Goal: Use online tool/utility: Utilize a website feature to perform a specific function

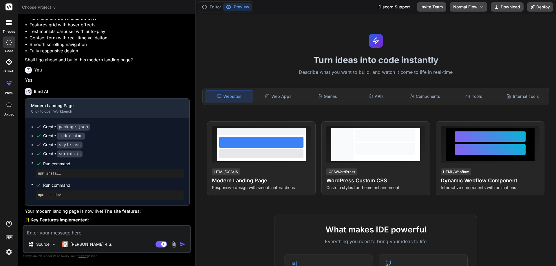
scroll to position [195, 0]
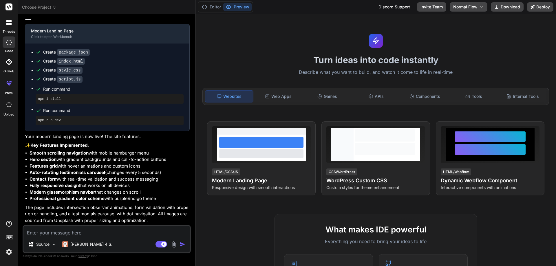
click at [10, 24] on icon at bounding box center [10, 24] width 2 height 2
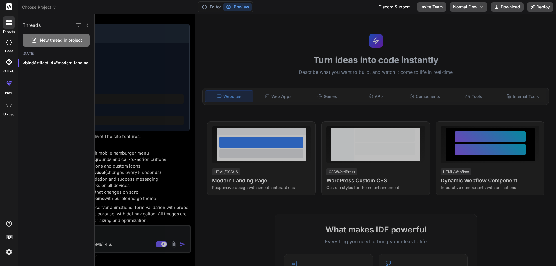
click at [36, 41] on icon at bounding box center [34, 40] width 7 height 7
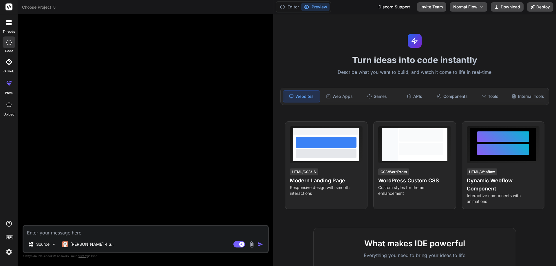
drag, startPoint x: 195, startPoint y: 142, endPoint x: 265, endPoint y: 145, distance: 69.9
click at [265, 145] on div "Bind AI Web Search Created with Pixso. Code Generator Source Claude 4 S.. Agent…" at bounding box center [146, 140] width 256 height 252
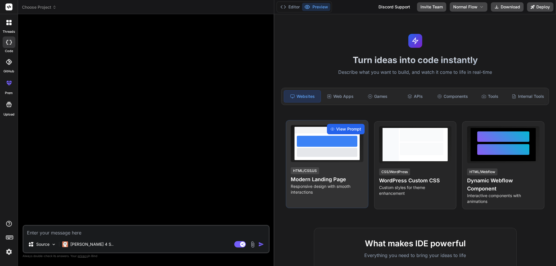
click at [339, 125] on div "View Prompt" at bounding box center [346, 129] width 38 height 10
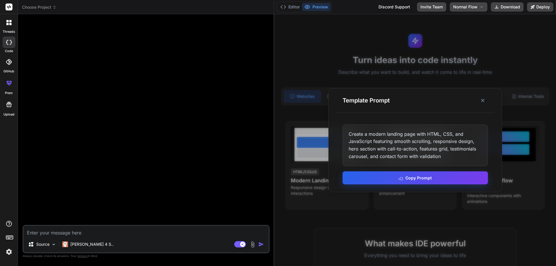
click at [399, 177] on button "Copy Prompt" at bounding box center [415, 178] width 145 height 13
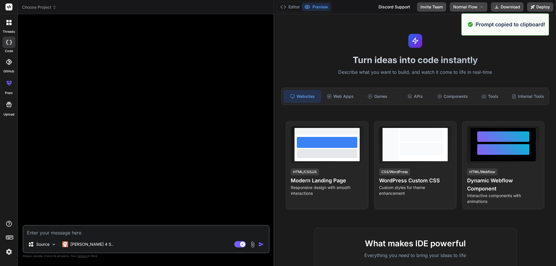
click at [41, 237] on div "Source Claude 4 S.. Agent Mode. When this toggle is activated, AI automatically…" at bounding box center [146, 239] width 247 height 28
click at [43, 236] on textarea at bounding box center [145, 231] width 245 height 10
paste textarea "Create a modern landing page with HTML, CSS, and JavaScript featuring smooth sc…"
type textarea "x"
type textarea "Create a modern landing page with HTML, CSS, and JavaScript featuring smooth sc…"
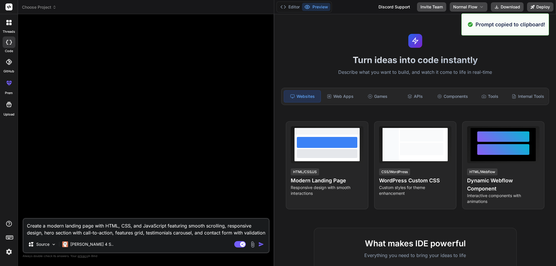
scroll to position [6, 0]
type textarea "x"
type textarea "Create a modern landing page with HTML, CSS, and JavaScript featuring smooth sc…"
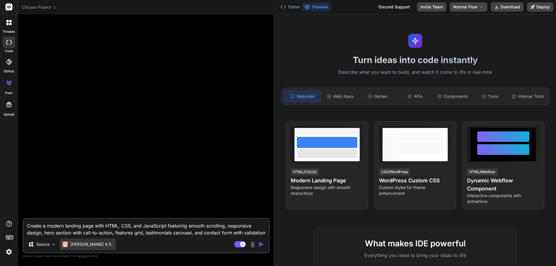
click at [72, 245] on p "Claude 4 S.." at bounding box center [91, 245] width 43 height 6
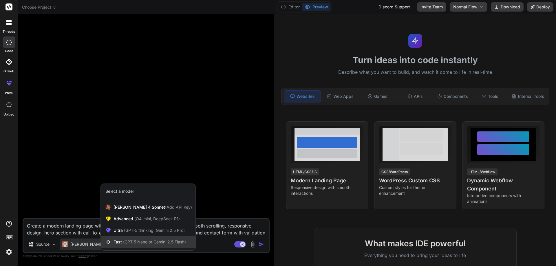
click at [130, 239] on span "Fast (GPT 5 Nano or Gemini 2.5 Flash)" at bounding box center [150, 242] width 72 height 6
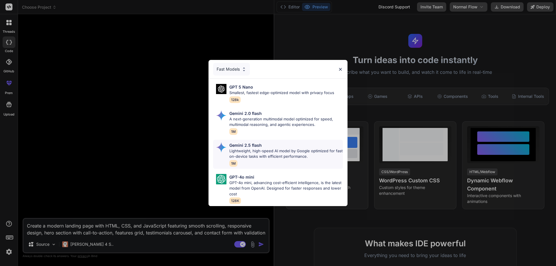
click at [262, 151] on p "Lightweight, high-speed AI model by Google optimized for fast on-device tasks w…" at bounding box center [287, 153] width 114 height 11
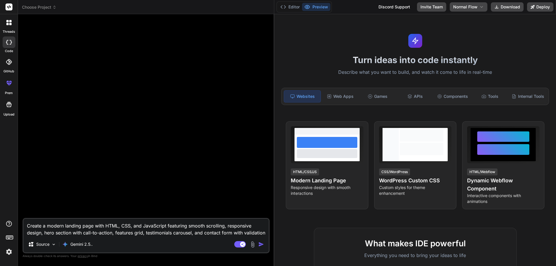
click at [50, 229] on textarea "Create a modern landing page with HTML, CSS, and JavaScript featuring smooth sc…" at bounding box center [145, 227] width 245 height 17
click at [210, 94] on div at bounding box center [147, 118] width 246 height 199
click at [259, 245] on img "button" at bounding box center [262, 245] width 6 height 6
type textarea "x"
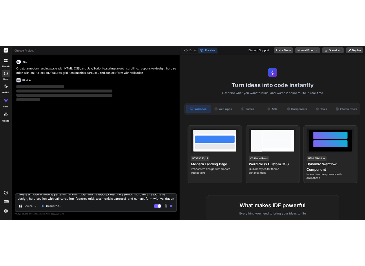
scroll to position [0, 0]
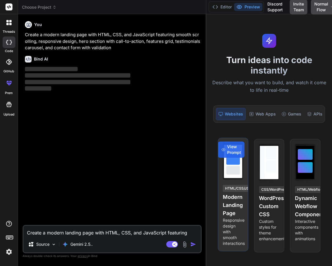
drag, startPoint x: 167, startPoint y: 159, endPoint x: 224, endPoint y: 167, distance: 57.7
click at [224, 167] on div "Choose Project Created with Pixso. Bind AI Web Search Created with Pixso. Code …" at bounding box center [175, 133] width 314 height 266
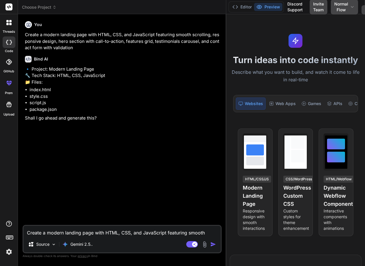
click at [55, 233] on textarea "Create a modern landing page with HTML, CSS, and JavaScript featuring smooth sc…" at bounding box center [121, 231] width 197 height 10
type textarea "x"
type textarea "Y"
type textarea "x"
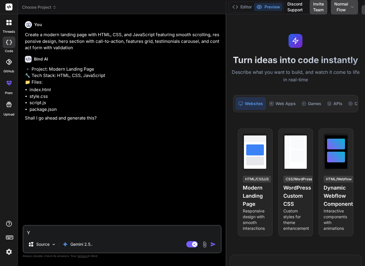
type textarea "Ye"
type textarea "x"
type textarea "Yes"
type textarea "x"
type textarea "Yes"
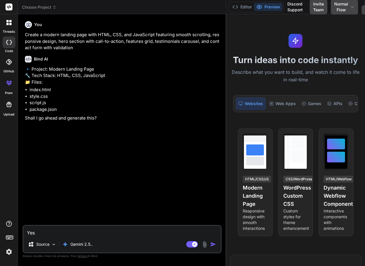
type textarea "x"
type textarea "Yes G"
type textarea "x"
type textarea "Yes Go"
type textarea "x"
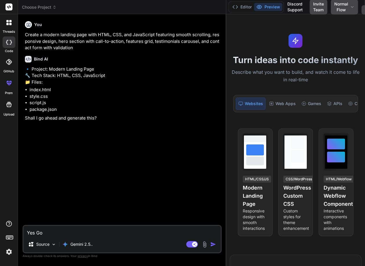
type textarea "Yes Go"
type textarea "x"
type textarea "Yes Go a"
type textarea "x"
type textarea "Yes Go ah"
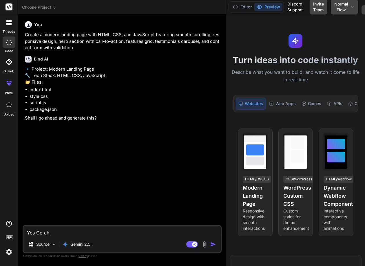
type textarea "x"
type textarea "Yes Go ahe"
type textarea "x"
type textarea "Yes Go ahea"
type textarea "x"
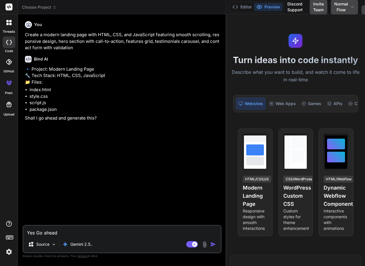
type textarea "Yes Go ahead"
click at [213, 243] on img "button" at bounding box center [213, 245] width 6 height 6
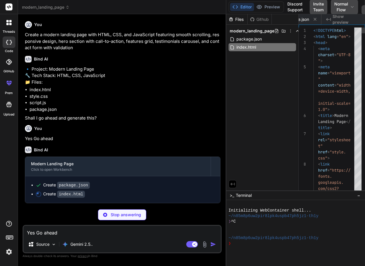
scroll to position [0, 52]
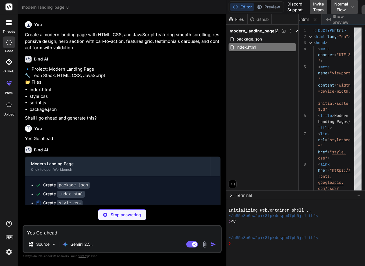
type textarea "x"
type textarea ".footer .container { flex-direction: column; } }"
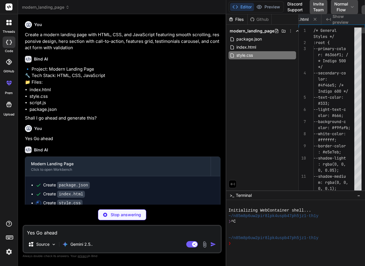
scroll to position [0, 87]
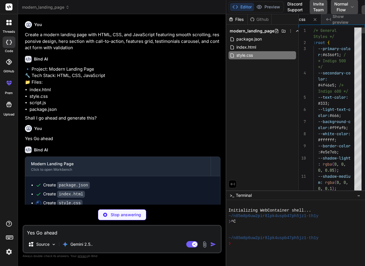
type textarea "x"
type textarea "} .footer .container { flex-direction: column; } }"
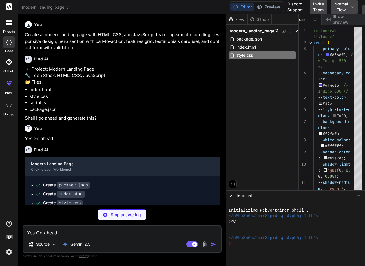
type textarea "x"
type textarea "nput.value }); } }); });"
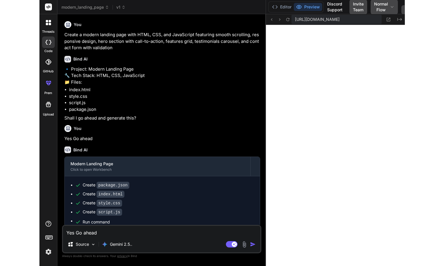
scroll to position [39, 0]
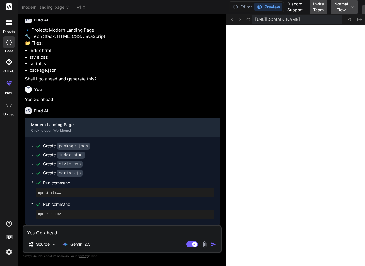
type textarea "x"
type textarea "} }); });"
type textarea "x"
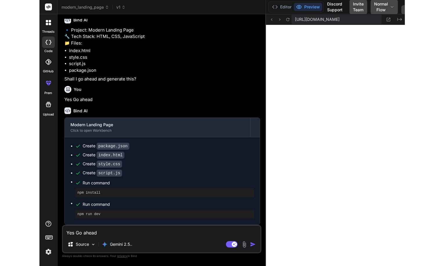
scroll to position [0, 90]
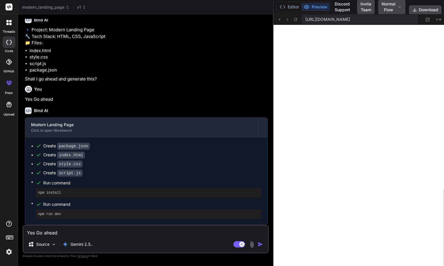
type textarea "x"
type textarea "}); });"
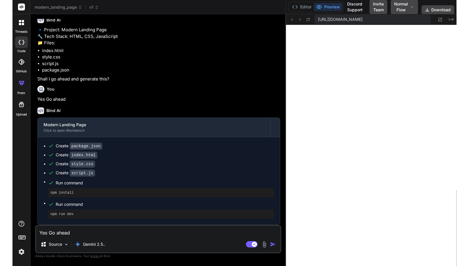
scroll to position [32, 0]
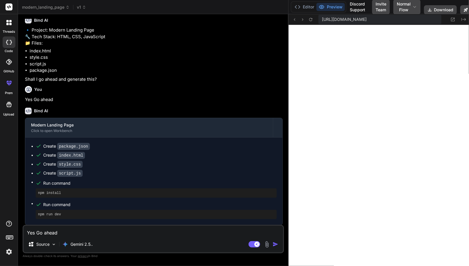
type textarea "x"
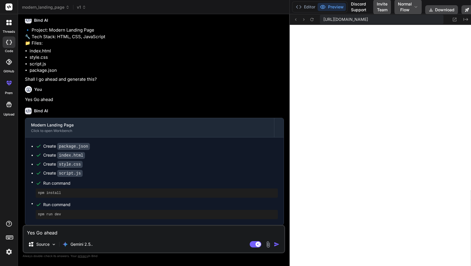
scroll to position [0, 79]
type textarea "x"
type textarea "}); });"
type textarea "x"
type textarea "email: emailInput.value, message: messageInput.value }); } }); });"
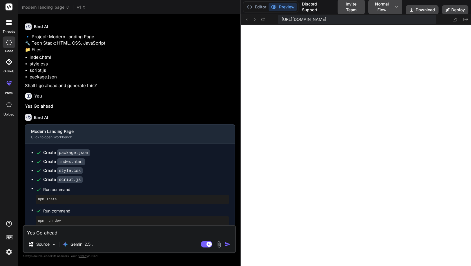
type textarea "x"
type textarea "}); } }); });"
type textarea "x"
type textarea "}); });"
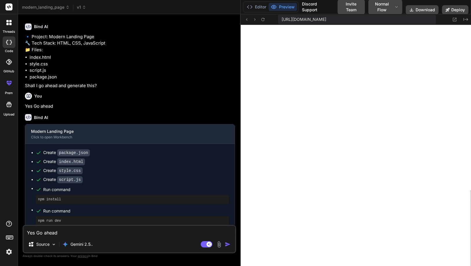
type textarea "x"
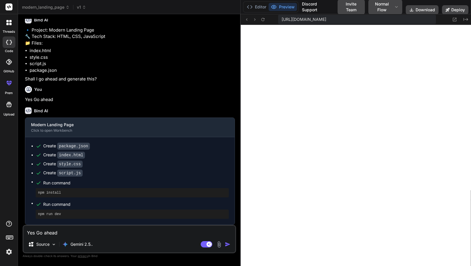
type textarea "x"
type textarea "name: nameInput.value, email: emailInput.value, message: messageInput.value });…"
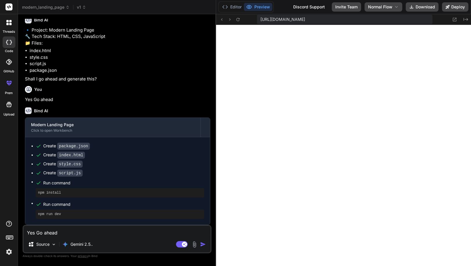
type textarea "x"
type textarea "email: emailInput.value, message: messageInput.value }); } }); });"
drag, startPoint x: 290, startPoint y: 74, endPoint x: 204, endPoint y: 81, distance: 85.5
click at [204, 81] on div "Bind AI Web Search Created with Pixso. Code Generator You Create a modern landi…" at bounding box center [117, 140] width 198 height 252
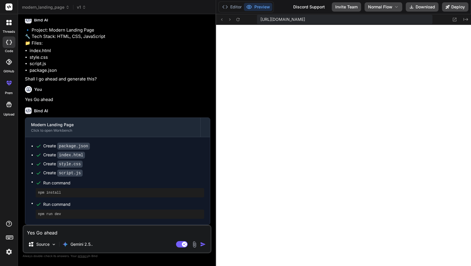
type textarea "x"
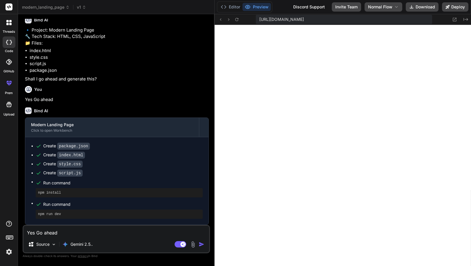
click at [37, 231] on textarea "Yes Go ahead" at bounding box center [115, 231] width 185 height 10
type textarea "x"
type textarea "C"
type textarea "x"
type textarea "Ch"
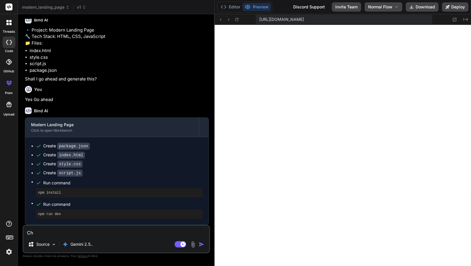
type textarea "x"
type textarea "Cha"
type textarea "x"
type textarea "Chan"
type textarea "x"
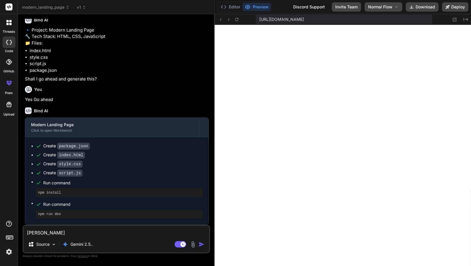
type textarea "Chang"
type textarea "x"
type textarea "Change"
type textarea "x"
type textarea "Change"
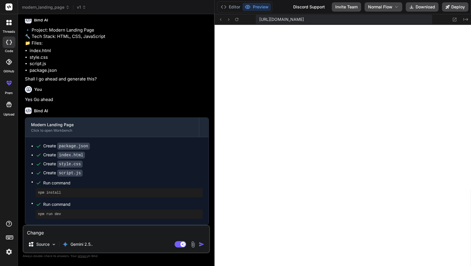
type textarea "x"
type textarea "Change t"
type textarea "x"
type textarea "Change th"
type textarea "x"
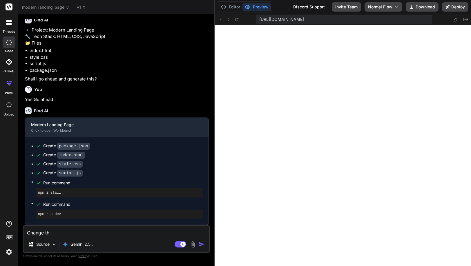
type textarea "Change the"
type textarea "x"
type textarea "Change the"
type textarea "x"
type textarea "Change the yo"
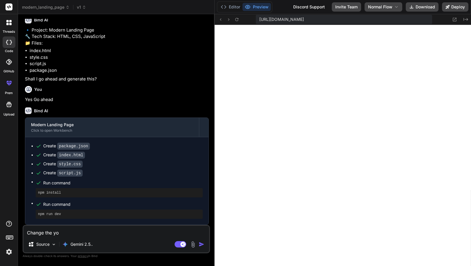
type textarea "x"
type textarea "Change the you"
type textarea "x"
type textarea "Change the your"
type textarea "x"
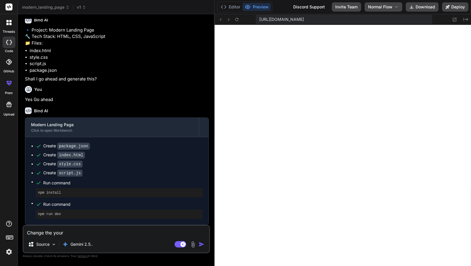
type textarea "Change the your"
type textarea "x"
type textarea "Change the your"
type textarea "x"
type textarea "Change the yourL"
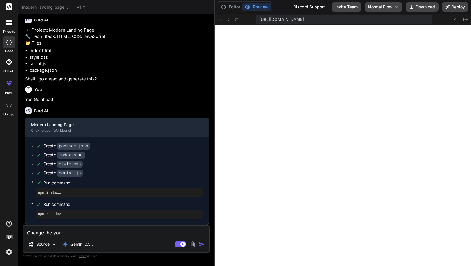
type textarea "x"
type textarea "Change the yourLo"
type textarea "x"
type textarea "Change the yourLog"
type textarea "x"
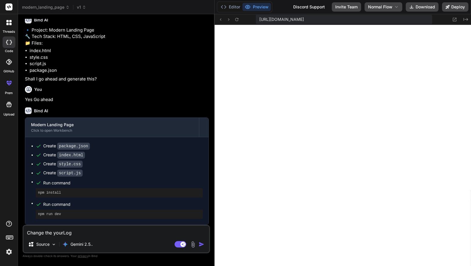
type textarea "Change the yourLogo"
type textarea "x"
type textarea "Change the yourLogo"
type textarea "x"
type textarea "Change the yourLogo t"
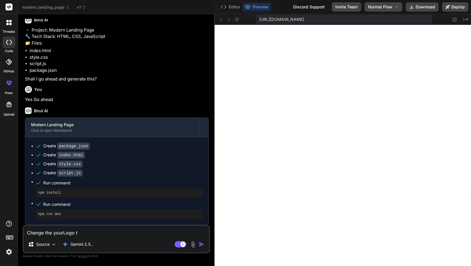
type textarea "x"
type textarea "Change the yourLogo te"
type textarea "x"
type textarea "Change the yourLogo tes"
type textarea "x"
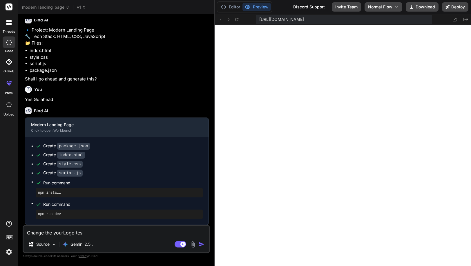
type textarea "Change the yourLogo test"
type textarea "x"
type textarea "Change the yourLogo test"
type textarea "x"
type textarea "Change the yourLogo test"
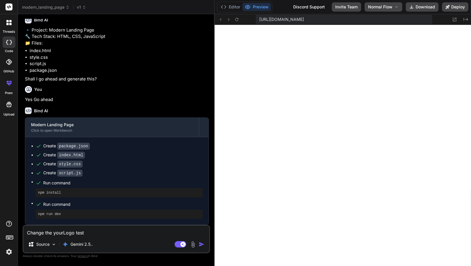
type textarea "x"
type textarea "Change the yourLogo tes"
type textarea "x"
type textarea "Change the yourLogo te"
type textarea "x"
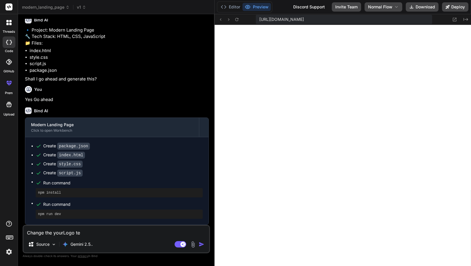
type textarea "Change the yourLogo tex"
type textarea "x"
type textarea "Change the yourLogo text"
type textarea "x"
type textarea "Change the yourLogo text"
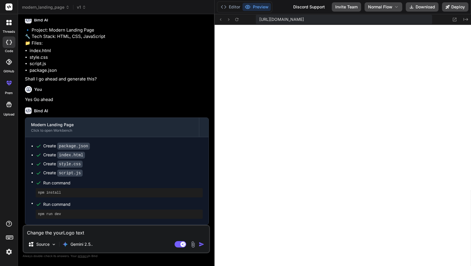
type textarea "x"
type textarea "Change the yourLogo text t"
type textarea "x"
type textarea "Change the yourLogo text to"
type textarea "x"
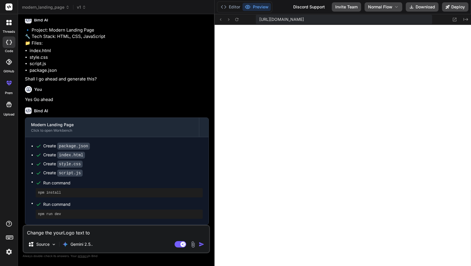
type textarea "Change the yourLogo text to"
type textarea "x"
type textarea "Change the yourLogo text to N"
type textarea "x"
type textarea "Change the yourLogo text to Ne"
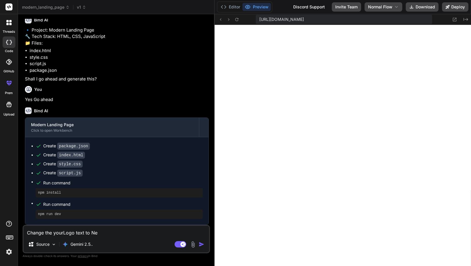
type textarea "x"
type textarea "Change the yourLogo text to New"
type textarea "x"
type textarea "Change the yourLogo text to Neww"
type textarea "x"
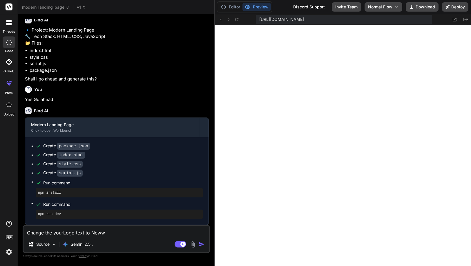
type textarea "Change the yourLogo text to Newwo"
type textarea "x"
type textarea "Change the yourLogo text to Neww"
type textarea "x"
type textarea "Change the yourLogo text to New"
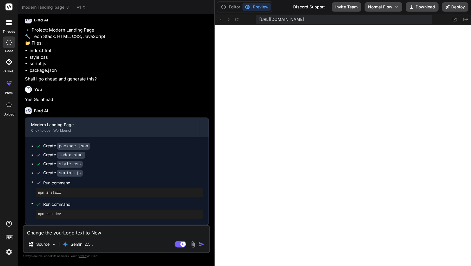
type textarea "x"
type textarea "Change the yourLogo text to Newt"
type textarea "x"
type textarea "Change the yourLogo text to Newth"
type textarea "x"
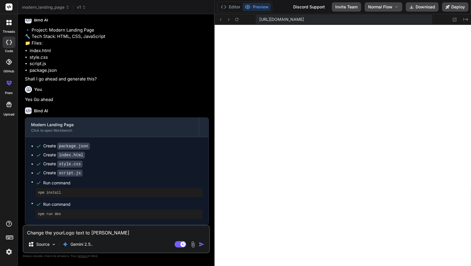
type textarea "Change the yourLogo text to Newthi"
type textarea "x"
type textarea "Change the yourLogo text to Newthin"
type textarea "x"
type textarea "Change the yourLogo text to Newthing"
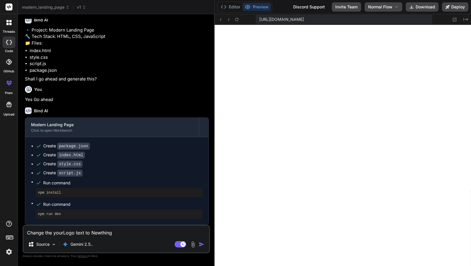
type textarea "x"
type textarea "Change the yourLogo text to Newthings"
click at [201, 245] on img "button" at bounding box center [202, 245] width 6 height 6
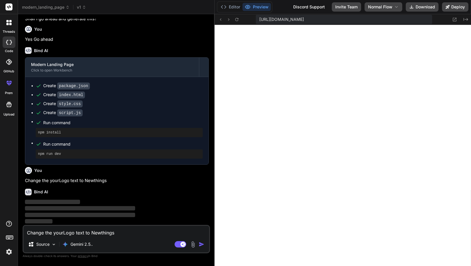
scroll to position [99, 0]
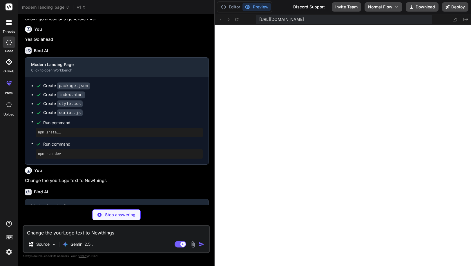
type textarea "x"
type textarea "<script src="script.js"></script> </body> </html>"
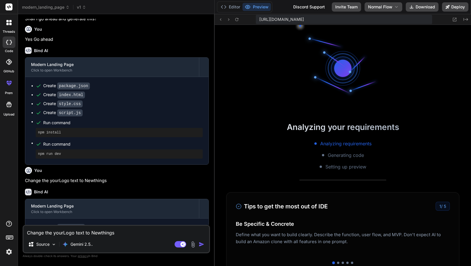
scroll to position [578, 0]
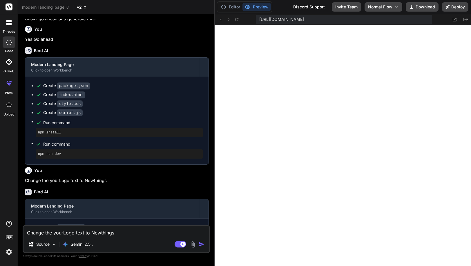
click at [82, 6] on span "v2" at bounding box center [82, 7] width 10 height 6
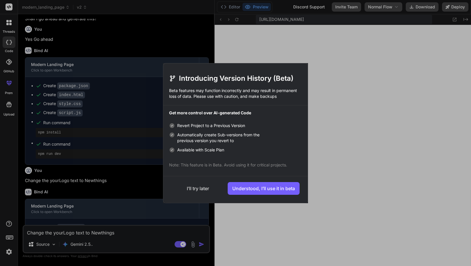
click at [194, 188] on button "I’ll try later" at bounding box center [197, 188] width 53 height 13
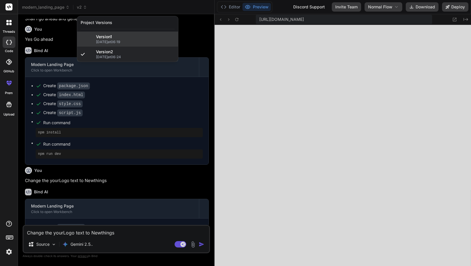
click at [106, 39] on span "Version 1" at bounding box center [104, 37] width 16 height 6
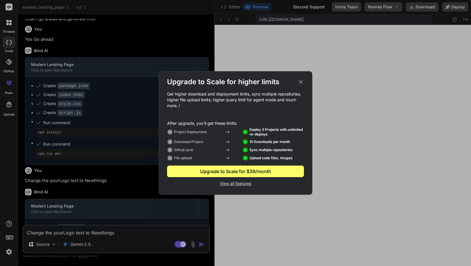
click at [301, 81] on icon at bounding box center [300, 82] width 6 height 6
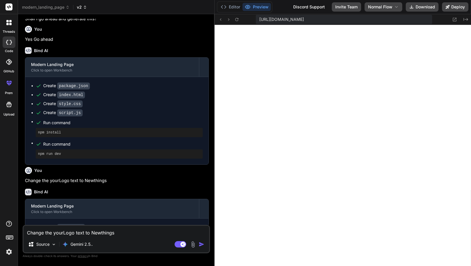
click at [85, 5] on icon at bounding box center [85, 7] width 4 height 4
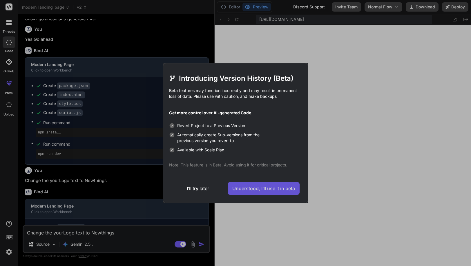
click at [258, 190] on button "Understood, I’ll use it in beta" at bounding box center [264, 188] width 72 height 13
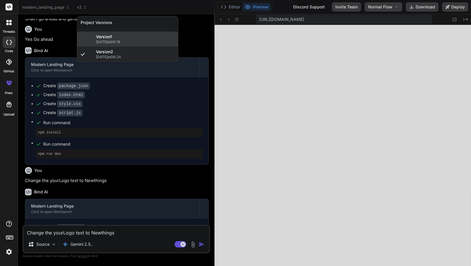
click at [107, 37] on span "Version 1" at bounding box center [104, 37] width 16 height 6
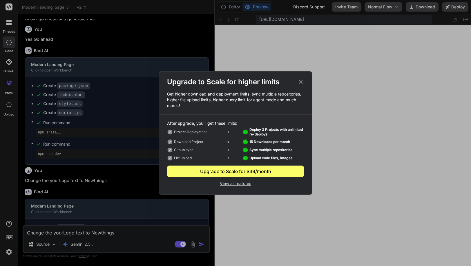
type textarea "x"
click at [226, 172] on div "Upgrade to Scale for $39/month" at bounding box center [235, 171] width 137 height 7
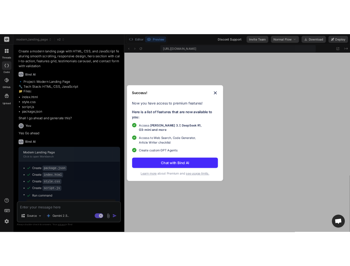
scroll to position [198, 0]
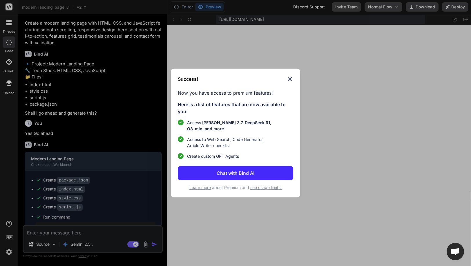
click at [292, 77] on img at bounding box center [289, 79] width 7 height 7
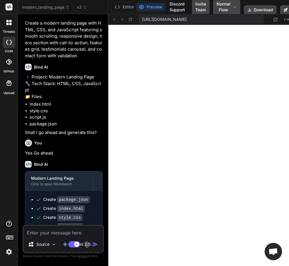
type textarea "x"
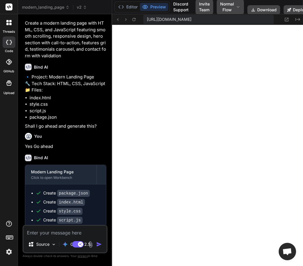
scroll to position [220, 0]
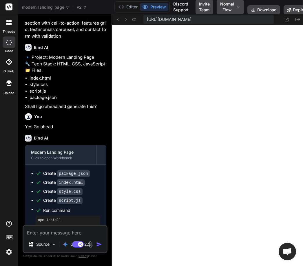
scroll to position [220, 0]
click at [79, 8] on span "v2" at bounding box center [82, 7] width 10 height 6
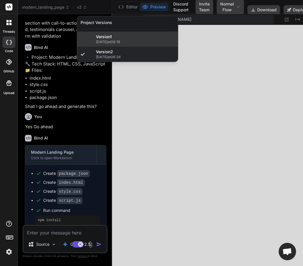
click at [105, 40] on span "08/10/2025 at 06:19" at bounding box center [135, 42] width 79 height 5
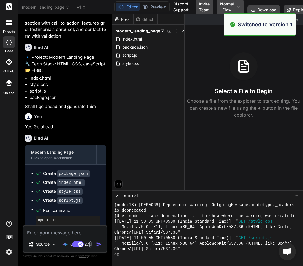
scroll to position [259, 0]
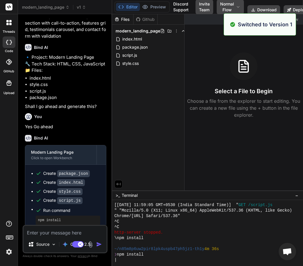
click at [40, 234] on textarea at bounding box center [64, 231] width 83 height 10
type textarea "x"
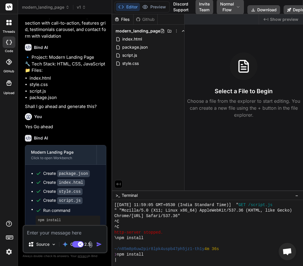
type textarea "j"
type textarea "x"
type textarea "jj"
type textarea "x"
type textarea "jjj"
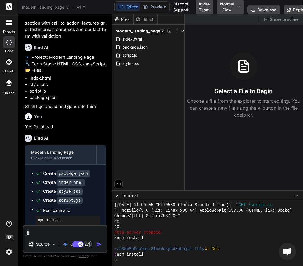
type textarea "x"
type textarea "jjjj"
type textarea "x"
type textarea "jjjjj"
type textarea "x"
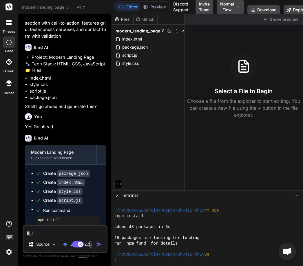
scroll to position [297, 0]
type textarea "jjjjjj"
type textarea "x"
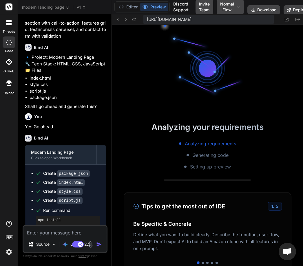
scroll to position [540, 0]
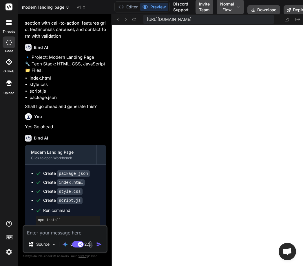
type textarea "x"
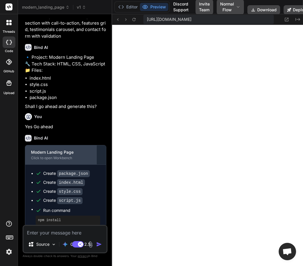
scroll to position [159, 0]
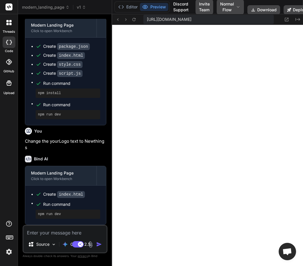
click at [41, 233] on textarea at bounding box center [64, 231] width 83 height 10
type textarea "c"
type textarea "x"
type textarea "ch"
type textarea "x"
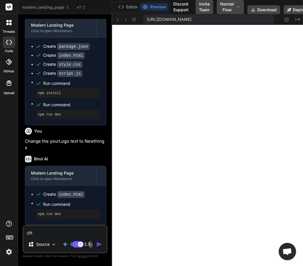
type textarea "cha"
type textarea "x"
type textarea "chan"
type textarea "x"
type textarea "chang"
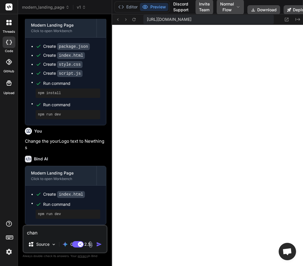
type textarea "x"
type textarea "change"
type textarea "x"
type textarea "change"
type textarea "x"
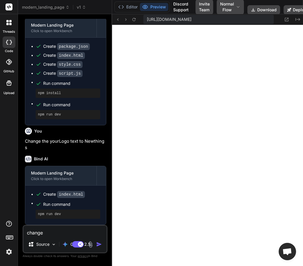
type textarea "change t"
type textarea "x"
type textarea "change th"
type textarea "x"
type textarea "change the"
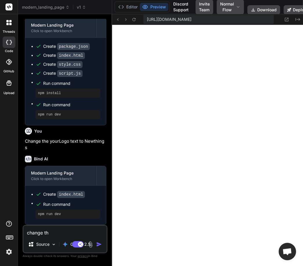
type textarea "x"
type textarea "change the"
type textarea "x"
type textarea "change the l"
type textarea "x"
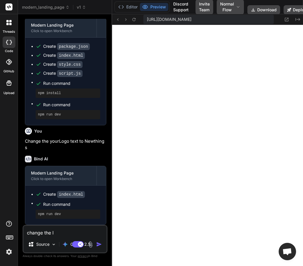
type textarea "change the lo"
type textarea "x"
type textarea "change the log"
type textarea "x"
type textarea "change the logo"
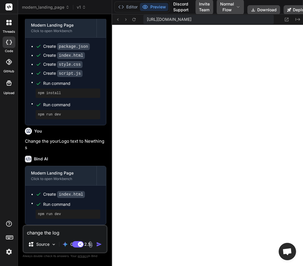
type textarea "x"
type textarea "change the log"
type textarea "x"
type textarea "change the lo"
type textarea "x"
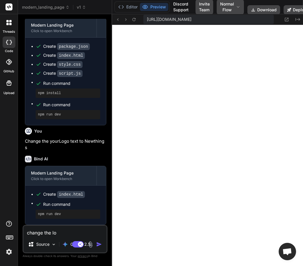
type textarea "change the l"
type textarea "x"
type textarea "change the"
type textarea "x"
type textarea "change the Y"
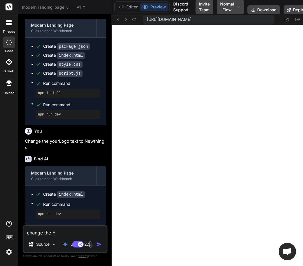
type textarea "x"
type textarea "change the Yo"
type textarea "x"
type textarea "change the You"
type textarea "x"
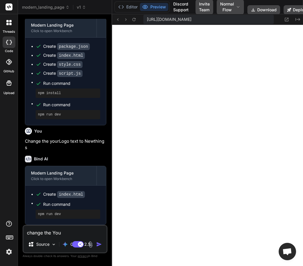
type textarea "change the Your"
type textarea "x"
type textarea "change the Yourl"
type textarea "x"
type textarea "change the Yourlo"
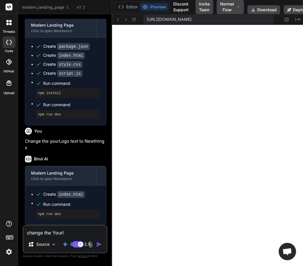
type textarea "x"
type textarea "change the Yourlog"
type textarea "x"
type textarea "change the Yourlogo"
type textarea "x"
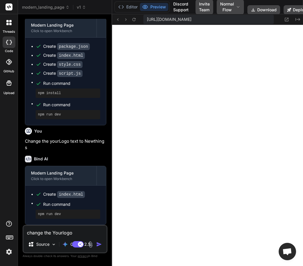
type textarea "change the Yourlogo"
type textarea "x"
type textarea "change the Yourlogo t"
type textarea "x"
type textarea "change the Yourlogo to"
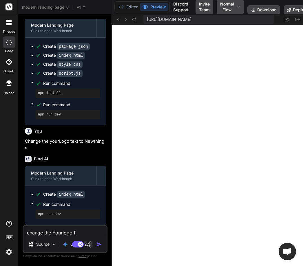
type textarea "x"
type textarea "change the Yourlogo to"
type textarea "x"
type textarea "change the Yourlogo to t"
type textarea "x"
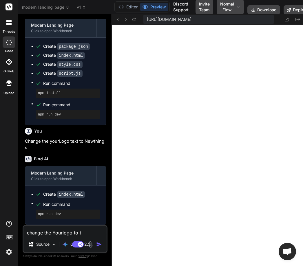
type textarea "change the Yourlogo to th"
type textarea "x"
type textarea "change the Yourlogo to the"
type textarea "x"
type textarea "change the Yourlogo to the"
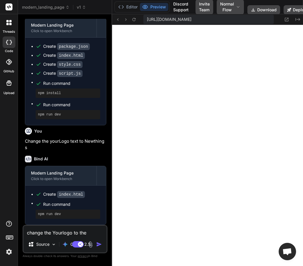
type textarea "x"
type textarea "C"
type textarea "x"
type textarea "Ch"
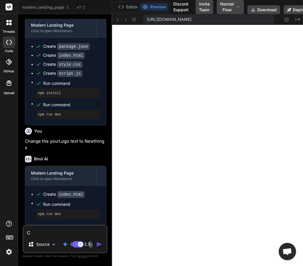
type textarea "x"
type textarea "Cha"
type textarea "x"
type textarea "Chan"
type textarea "x"
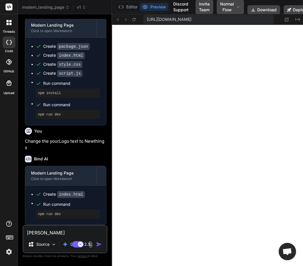
type textarea "Chang"
type textarea "x"
type textarea "Change"
type textarea "x"
type textarea "Changes"
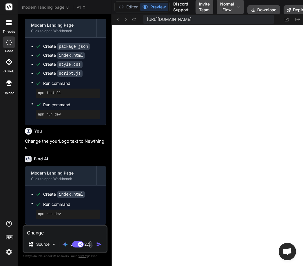
type textarea "x"
type textarea "Changes"
type textarea "x"
type textarea "Changes t"
type textarea "x"
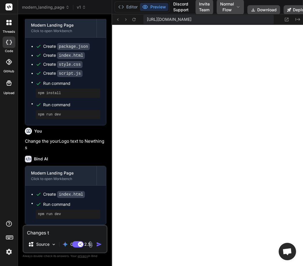
type textarea "Changes th"
type textarea "x"
type textarea "Changes the"
type textarea "x"
type textarea "Changes the"
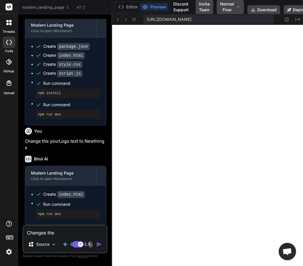
type textarea "x"
type textarea "Changes the Y"
type textarea "x"
type textarea "Changes the Yo"
type textarea "x"
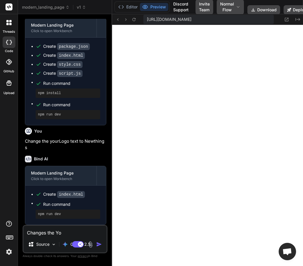
type textarea "Changes the You"
type textarea "x"
type textarea "Changes the Your"
type textarea "x"
type textarea "Changes the YourL"
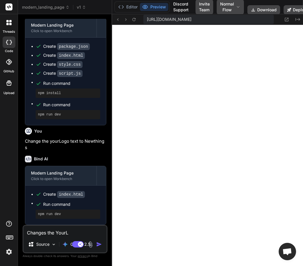
type textarea "x"
type textarea "Changes the YourLo"
type textarea "x"
type textarea "Changes the YourLog"
type textarea "x"
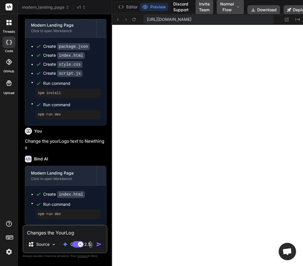
type textarea "Changes the YourLogo"
type textarea "x"
type textarea "Changes the YourLogo"
type textarea "x"
type textarea "Changes the YourLogo t"
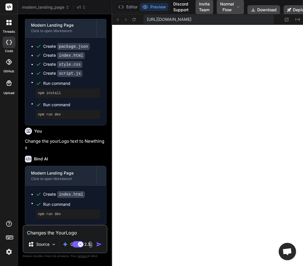
type textarea "x"
type textarea "Changes the YourLogo to"
type textarea "x"
type textarea "Changes the YourLogo to t"
type textarea "x"
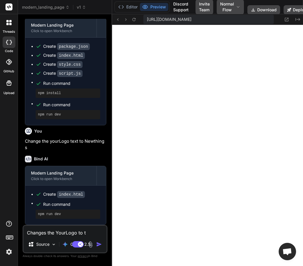
type textarea "Changes the YourLogo to th"
type textarea "x"
type textarea "Changes the YourLogo to the"
type textarea "x"
type textarea "Changes the YourLogo to the"
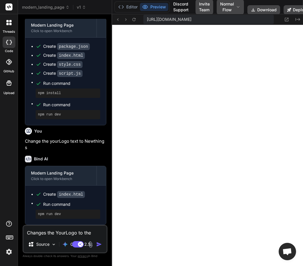
type textarea "x"
type textarea "Changes the YourLogo to the u"
type textarea "x"
type textarea "Changes the YourLogo to the up"
type textarea "x"
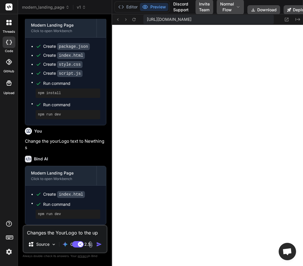
type textarea "Changes the YourLogo to the upd"
type textarea "x"
type textarea "Changes the YourLogo to the upda"
type textarea "x"
type textarea "Changes the YourLogo to the updat"
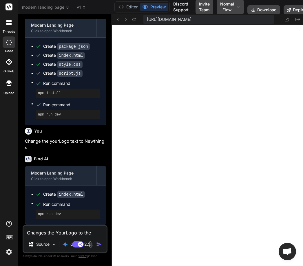
type textarea "x"
type textarea "Changes the YourLogo to the update"
type textarea "x"
type textarea "Changes the YourLogo to the updatet"
type textarea "x"
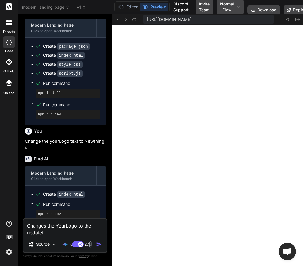
type textarea "Changes the YourLogo to the updateth"
type textarea "x"
type textarea "Changes the YourLogo to the updatethi"
type textarea "x"
type textarea "Changes the YourLogo to the updatethig"
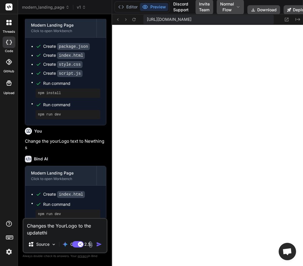
type textarea "x"
type textarea "Changes the YourLogo to the updatethign"
type textarea "x"
type textarea "Changes the YourLogo to the updatethigns"
type textarea "x"
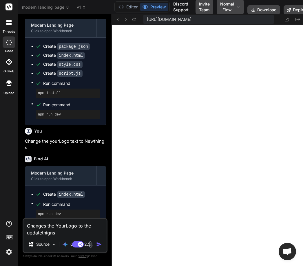
type textarea "Changes the YourLogo to the updatethigns1"
type textarea "x"
type textarea "Changes the YourLogo to the updatethigns1."
type textarea "x"
type textarea "Changes the YourLogo to the updatethigns1.1"
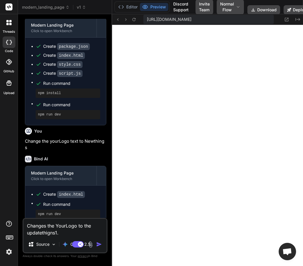
type textarea "x"
type textarea "Changes the YourLogo to the updatethigns1.1"
click at [98, 244] on img "button" at bounding box center [99, 245] width 6 height 6
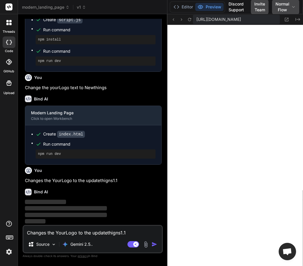
scroll to position [192, 0]
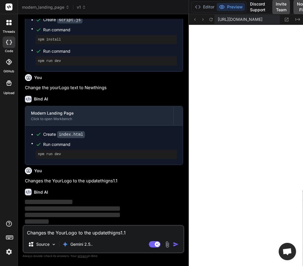
drag, startPoint x: 111, startPoint y: 198, endPoint x: 220, endPoint y: 198, distance: 108.7
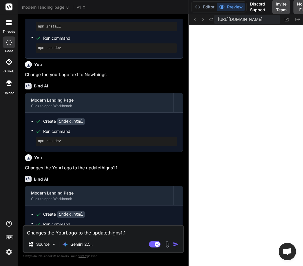
scroll to position [0, 34]
type textarea "x"
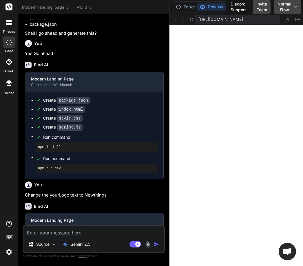
scroll to position [72, 0]
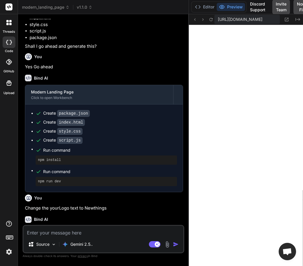
type textarea "x"
drag, startPoint x: 112, startPoint y: 70, endPoint x: 246, endPoint y: 79, distance: 134.8
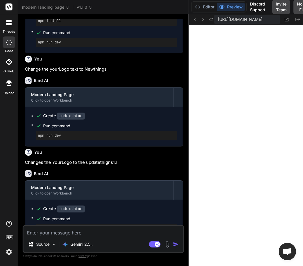
scroll to position [225, 0]
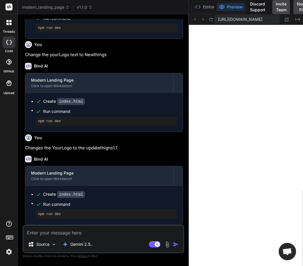
click at [42, 234] on textarea at bounding box center [103, 231] width 160 height 10
type textarea "u"
type textarea "x"
type textarea "up"
type textarea "x"
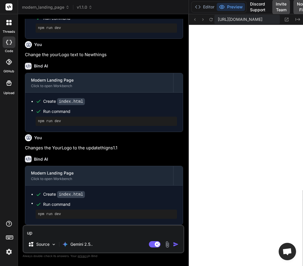
type textarea "upd"
type textarea "x"
type textarea "upda"
type textarea "x"
type textarea "updat"
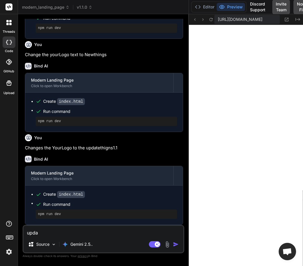
type textarea "x"
type textarea "update"
type textarea "x"
type textarea "update"
type textarea "x"
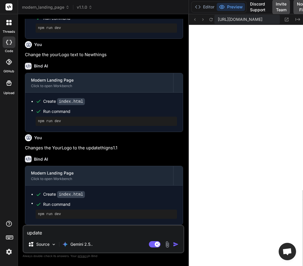
type textarea "update t"
type textarea "x"
type textarea "update th"
type textarea "x"
type textarea "update the"
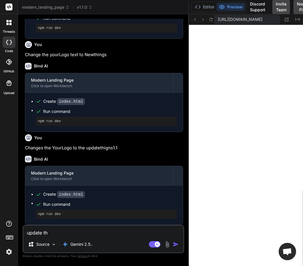
type textarea "x"
type textarea "update the"
type textarea "x"
type textarea "update the l"
type textarea "x"
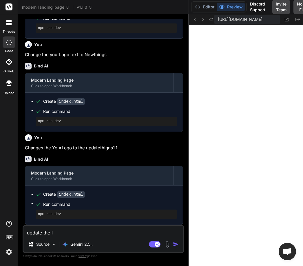
type textarea "update the lo"
type textarea "x"
type textarea "update the log"
type textarea "x"
type textarea "update the logo"
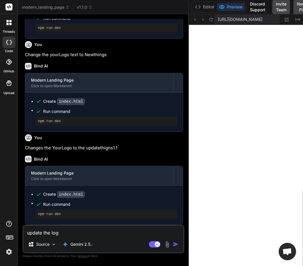
type textarea "x"
type textarea "update the logo"
type textarea "x"
type textarea "update the logo c"
type textarea "x"
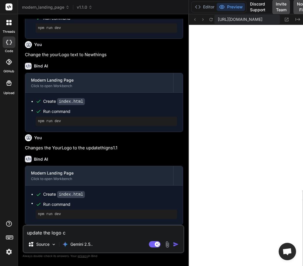
type textarea "update the logo cu"
type textarea "x"
type textarea "update the logo c"
type textarea "x"
type textarea "update the logo co"
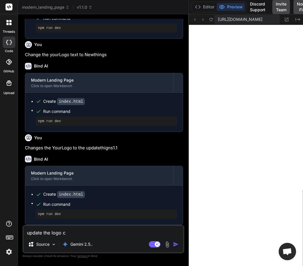
type textarea "x"
type textarea "update the logo col"
type textarea "x"
type textarea "update the logo colo"
type textarea "x"
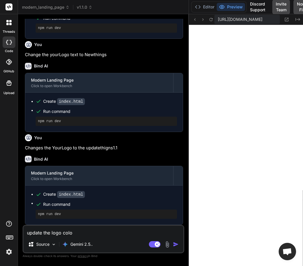
type textarea "update the logo color"
type textarea "x"
type textarea "update the logo color"
type textarea "x"
type textarea "update the logo color t"
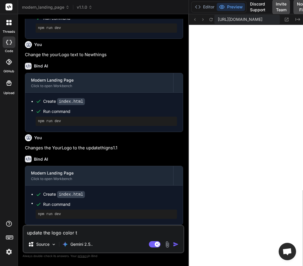
type textarea "x"
type textarea "update the logo color to"
type textarea "x"
type textarea "update the logo color to"
type textarea "x"
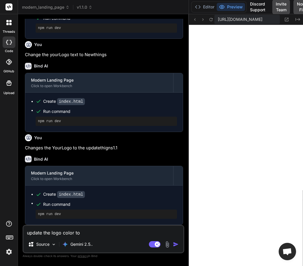
type textarea "update the logo color to t"
type textarea "x"
type textarea "update the logo color to th"
type textarea "x"
type textarea "update the logo color to the"
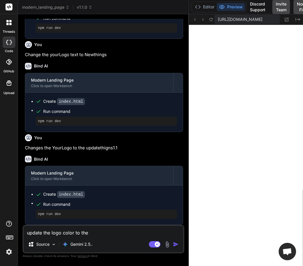
type textarea "x"
type textarea "update the logo color to the"
type textarea "x"
type textarea "update the logo color to the b"
type textarea "x"
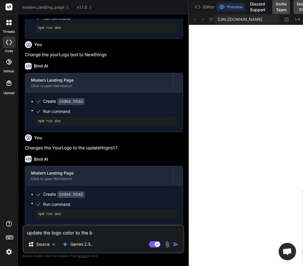
type textarea "update the logo color to the bl"
type textarea "x"
type textarea "update the logo color to the blu"
type textarea "x"
type textarea "update the logo color to the blue"
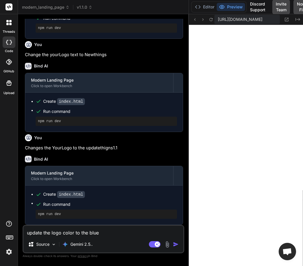
type textarea "x"
type textarea "update the logo color to the blue"
type textarea "x"
type textarea "update the logo color to the blue t"
type textarea "x"
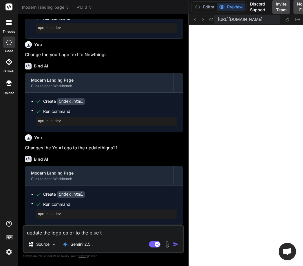
type textarea "update the logo color to the blue to"
type textarea "x"
type textarea "update the logo color to the blue to"
type textarea "x"
type textarea "update the logo color to the blue to t"
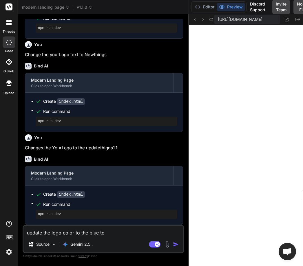
type textarea "x"
type textarea "update the logo color to the blue to th"
type textarea "x"
type textarea "update the logo color to the blue to the"
type textarea "x"
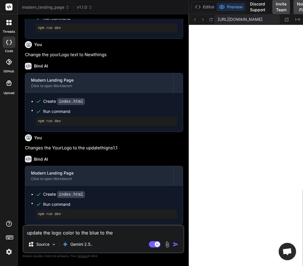
type textarea "update the logo color to the blue to the"
type textarea "x"
type textarea "update the logo color to the blue to the c"
type textarea "x"
type textarea "update the logo color to the blue to the cl"
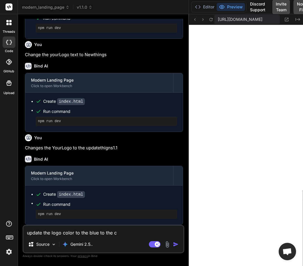
type textarea "x"
type textarea "update the logo color to the blue to the c"
type textarea "x"
type textarea "update the logo color to the blue to the"
type textarea "x"
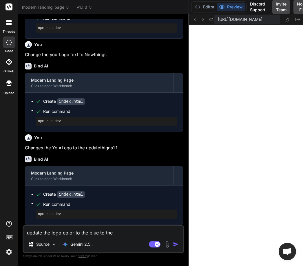
type textarea "update the logo color to the blue to the b"
type textarea "x"
type textarea "update the logo color to the blue to the bl"
type textarea "x"
type textarea "update the logo color to the blue to the blc"
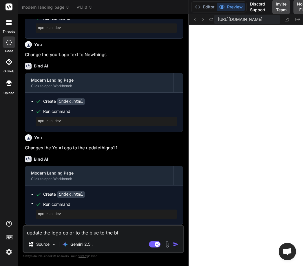
type textarea "x"
type textarea "update the logo color to the blue to the blck"
type textarea "x"
type textarea "update the logo color to the blue to the blck"
click at [85, 7] on span "v1.1.0" at bounding box center [85, 7] width 16 height 6
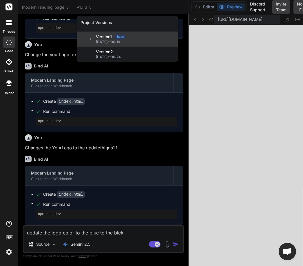
click at [88, 40] on div "Version 1 1 sub [DATE] 06:19" at bounding box center [127, 39] width 101 height 15
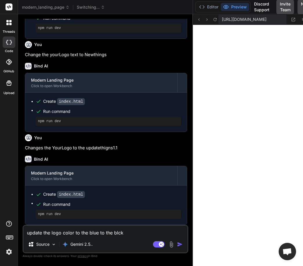
click at [181, 243] on img "button" at bounding box center [180, 245] width 6 height 6
type textarea "x"
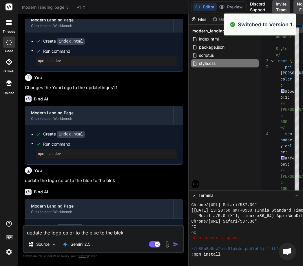
scroll to position [474, 0]
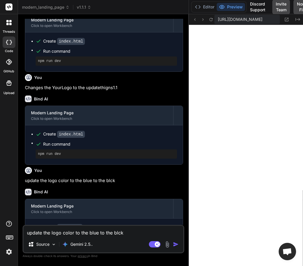
type textarea "x"
